Goal: Ask a question

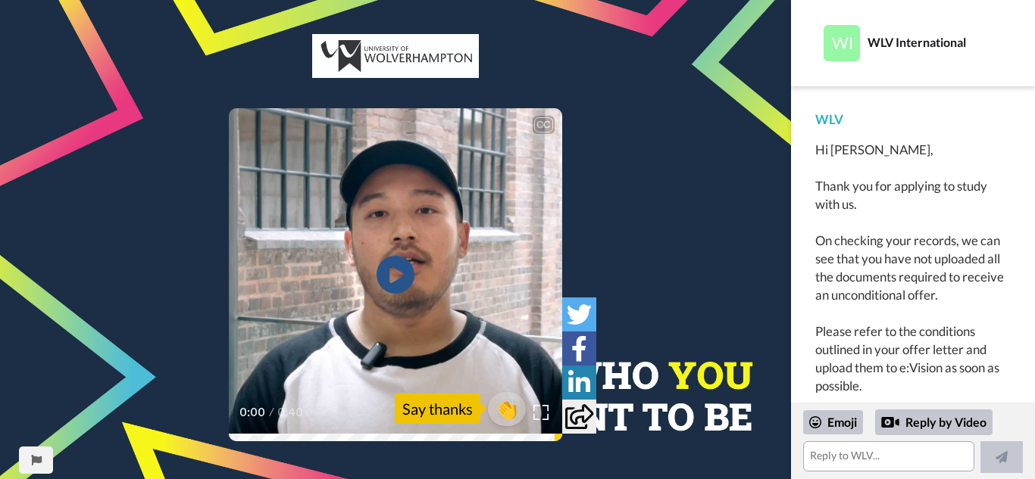
scroll to position [855, 0]
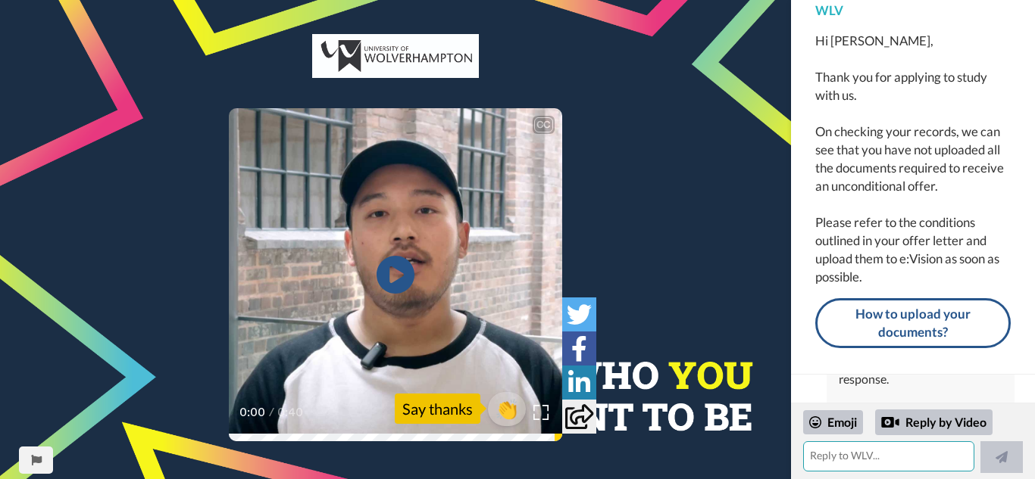
click at [879, 453] on textarea at bounding box center [888, 457] width 171 height 30
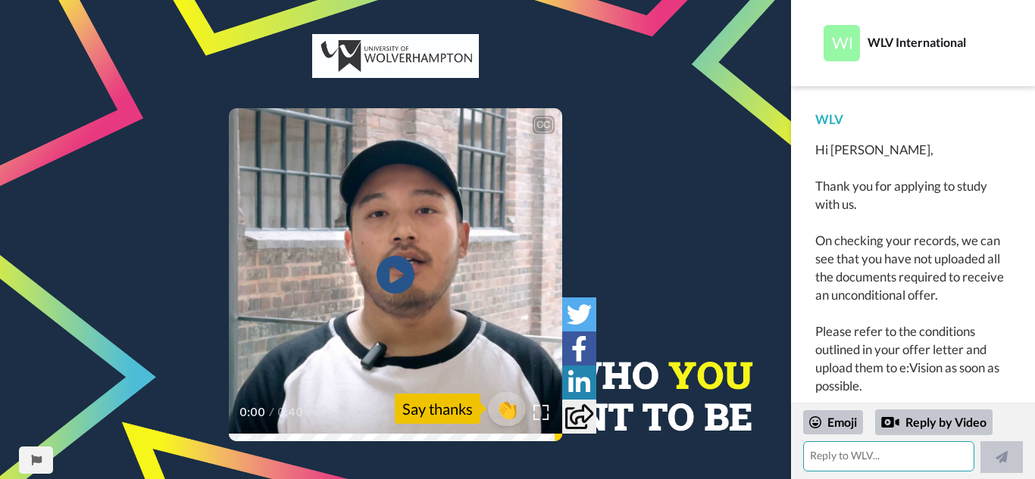
scroll to position [109, 0]
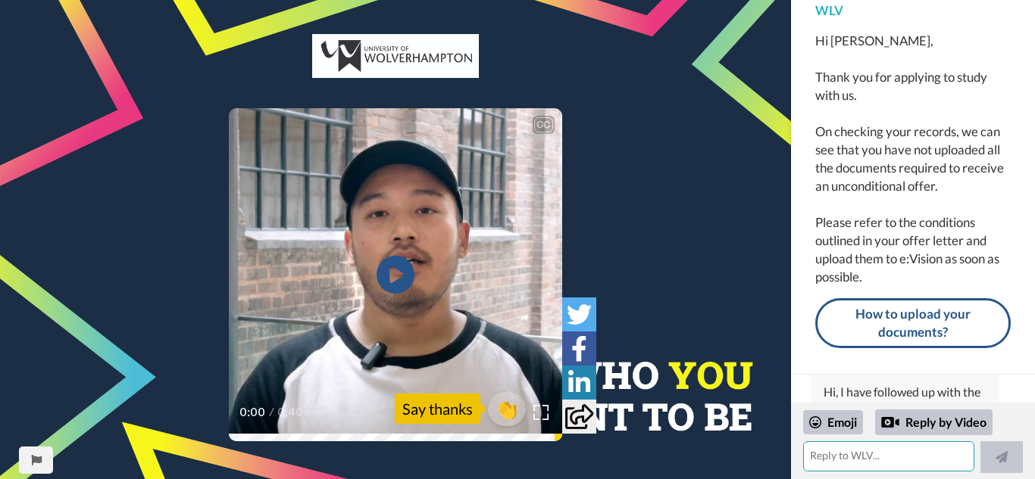
click at [871, 462] on textarea at bounding box center [888, 457] width 171 height 30
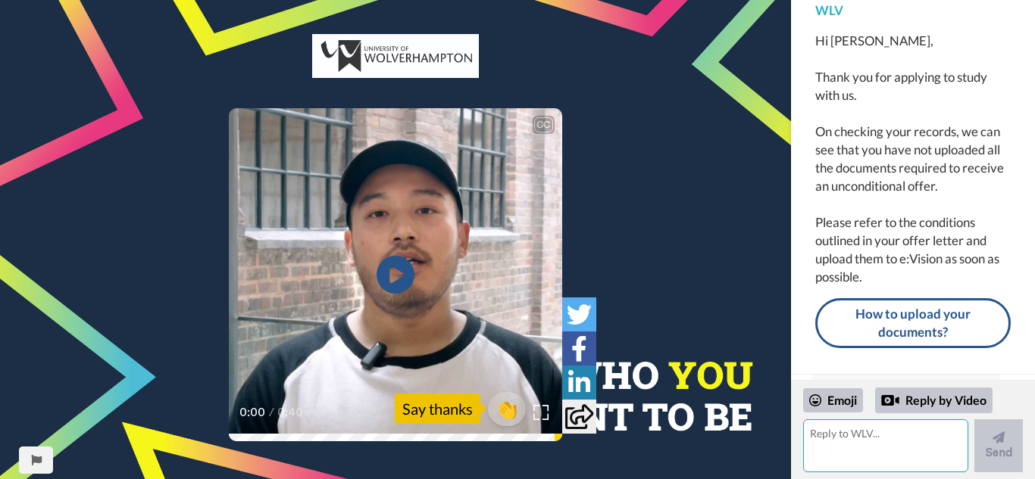
type textarea "e"
type textarea "Respected Sir/Ma'am,"
click at [849, 436] on textarea at bounding box center [885, 446] width 165 height 53
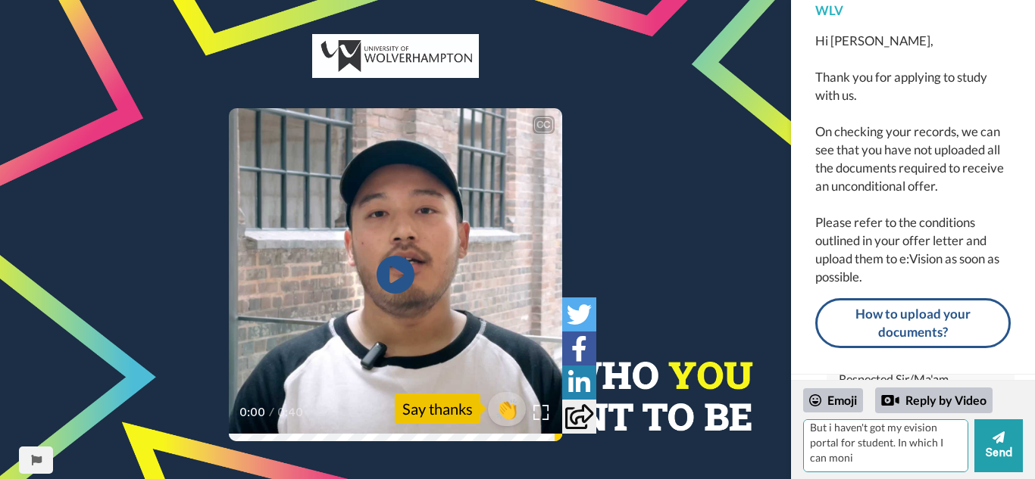
scroll to position [52, 0]
type textarea "I have completed my pre cas interview and it was successful. I also got regiona…"
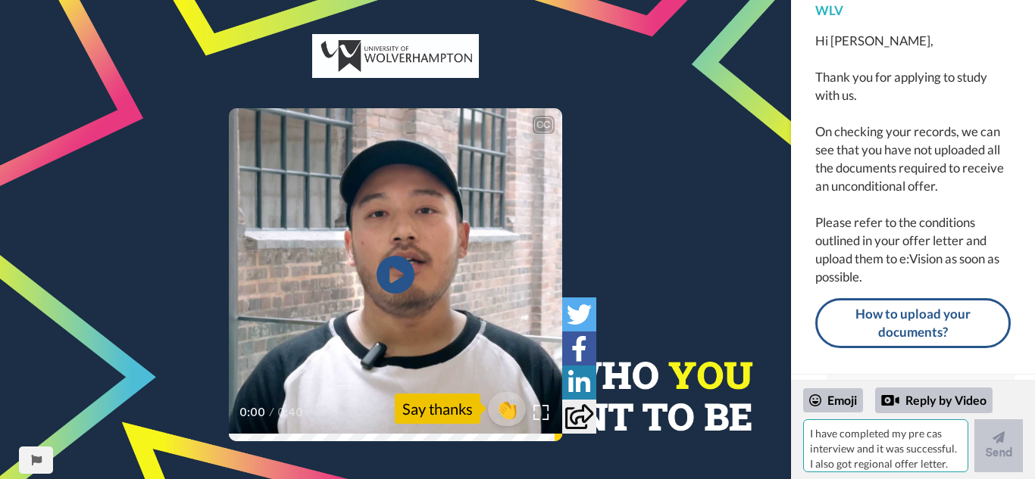
click at [839, 439] on textarea "I have completed my pre cas interview and it was successful. I also got regiona…" at bounding box center [885, 446] width 165 height 53
type textarea "I am also planning to pay my tuition fee so, please respond as soon as possible…"
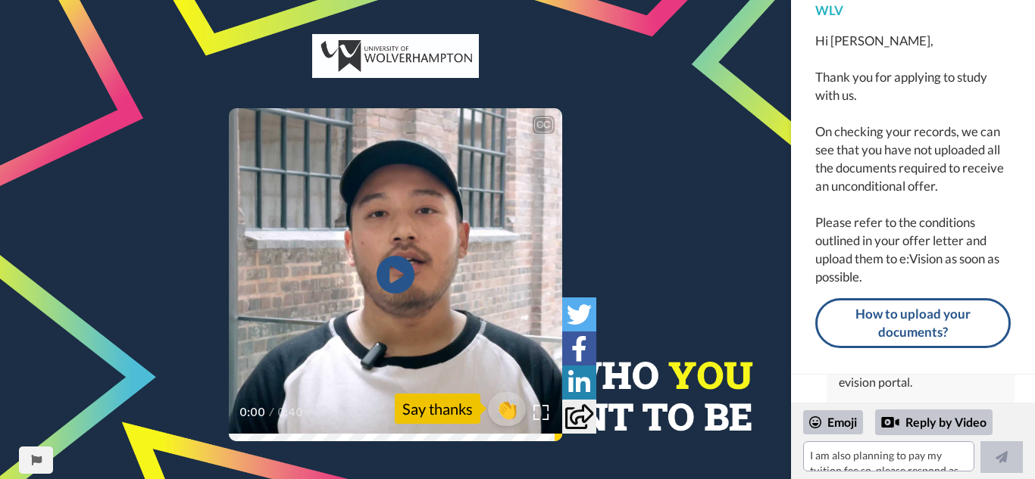
scroll to position [1104, 0]
click at [1029, 358] on div "[PERSON_NAME], Thank you for applying to study with us. On checking your record…" at bounding box center [913, 176] width 244 height 398
